Goal: Task Accomplishment & Management: Use online tool/utility

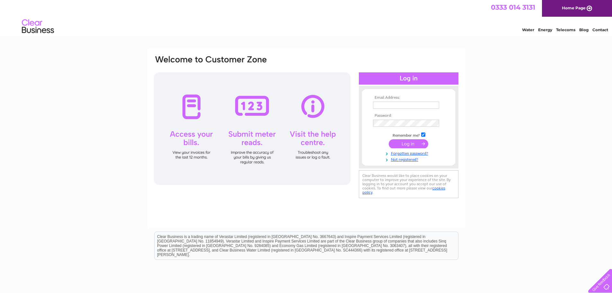
click at [398, 103] on input "text" at bounding box center [406, 105] width 66 height 7
type input "avfoodltd2018@gmail.com"
click at [389, 140] on input "submit" at bounding box center [409, 144] width 40 height 9
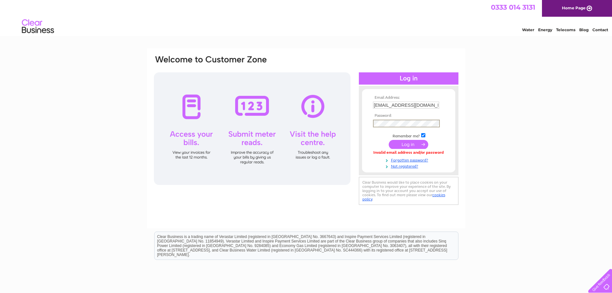
click at [389, 140] on input "submit" at bounding box center [409, 144] width 40 height 9
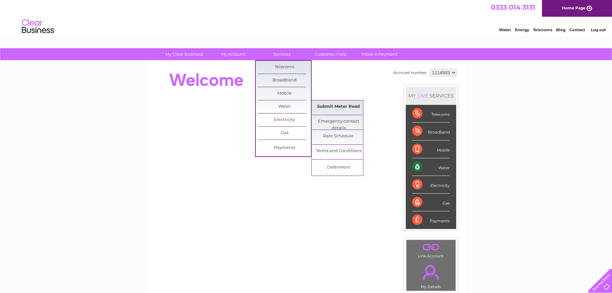
click at [340, 108] on link "Submit Meter Read" at bounding box center [338, 106] width 53 height 13
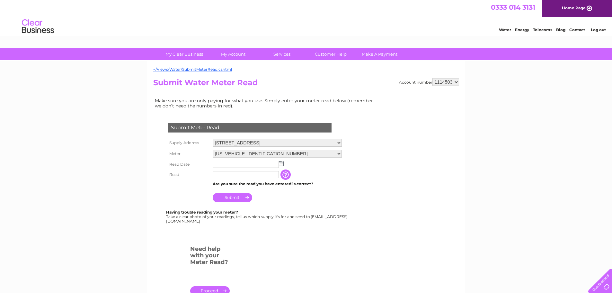
click at [280, 164] on img at bounding box center [281, 163] width 5 height 5
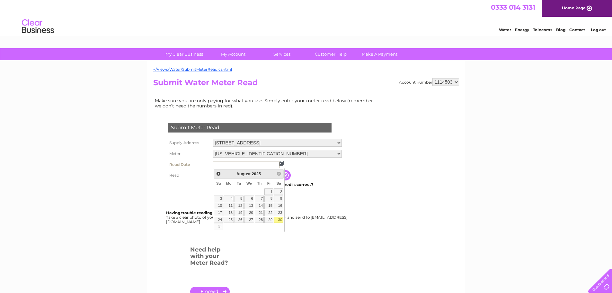
click at [282, 221] on link "30" at bounding box center [278, 220] width 9 height 6
type input "2025/08/30"
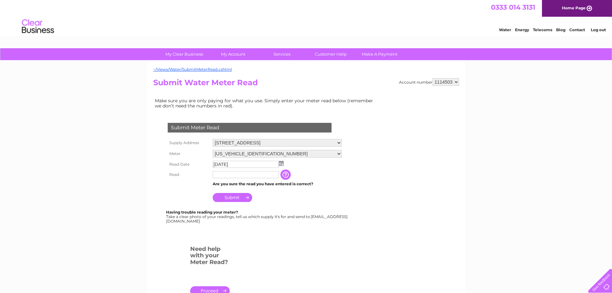
click at [244, 175] on input "text" at bounding box center [246, 174] width 66 height 7
type input "402"
click at [232, 198] on input "Submit" at bounding box center [233, 197] width 40 height 9
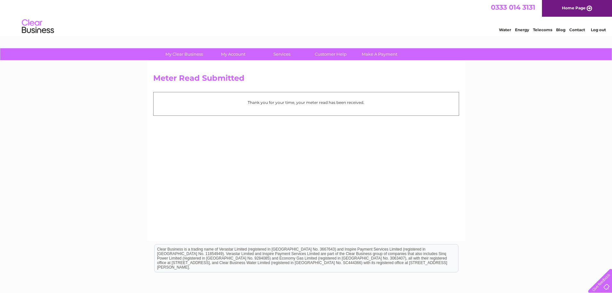
click at [595, 30] on link "Log out" at bounding box center [598, 29] width 15 height 5
